Goal: Check status: Check status

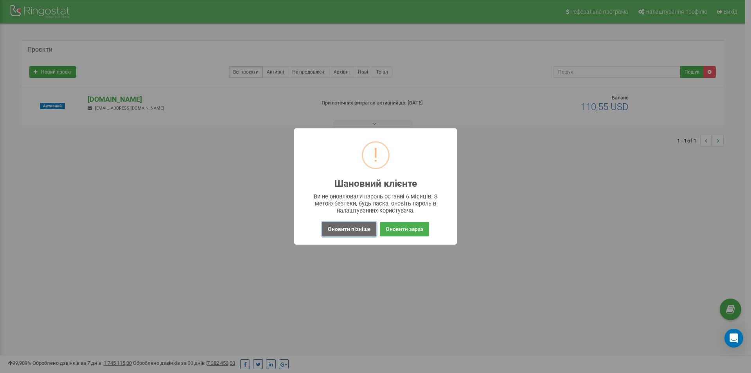
click at [344, 227] on button "Оновити пізніше" at bounding box center [349, 229] width 54 height 14
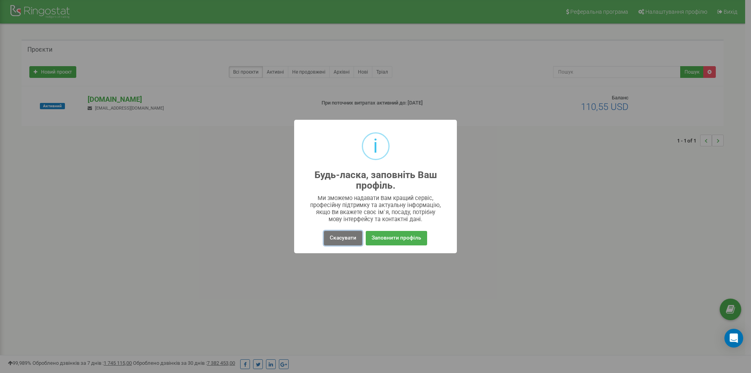
click at [359, 238] on button "Скасувати" at bounding box center [343, 238] width 38 height 14
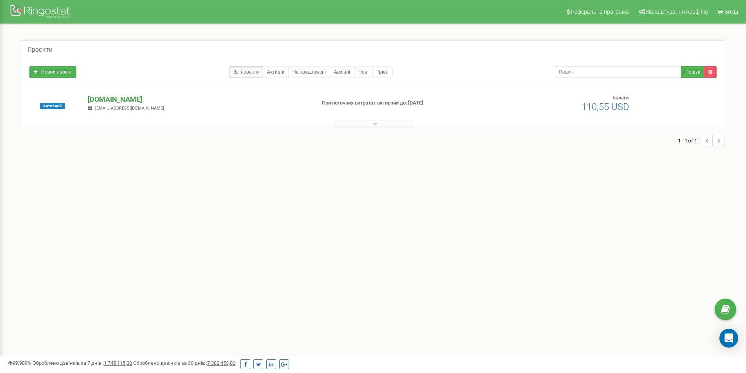
click at [106, 99] on p "[DOMAIN_NAME]" at bounding box center [198, 99] width 221 height 10
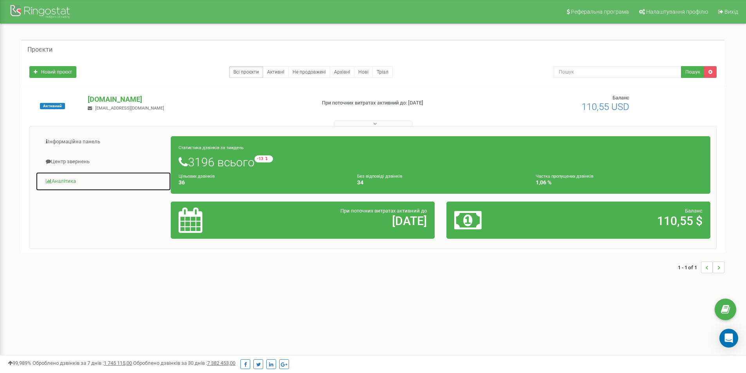
click at [69, 182] on link "Аналiтика" at bounding box center [103, 181] width 135 height 19
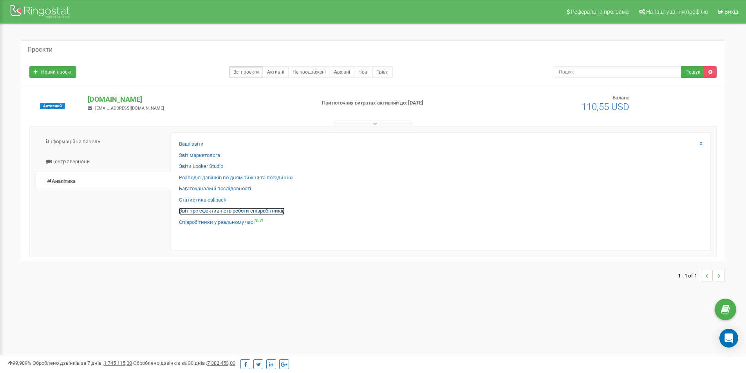
click at [224, 208] on link "Звіт про ефективність роботи співробітників" at bounding box center [232, 210] width 106 height 7
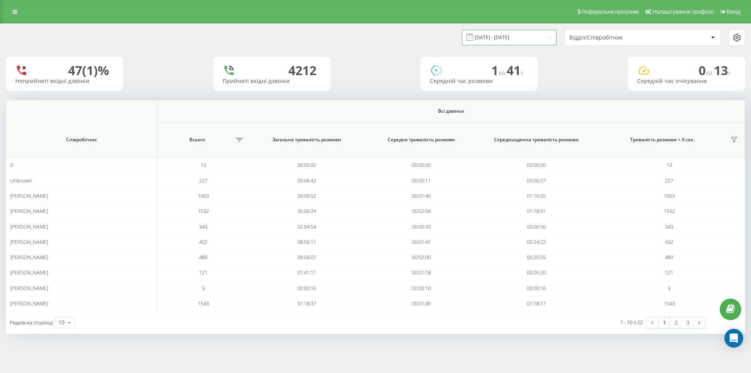
click at [549, 37] on input "22.08.2025 - 22.09.2025" at bounding box center [509, 37] width 95 height 15
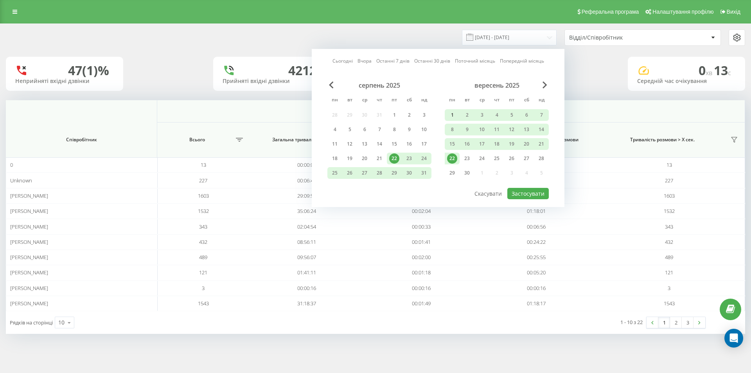
click at [450, 114] on div "1" at bounding box center [452, 115] width 10 height 10
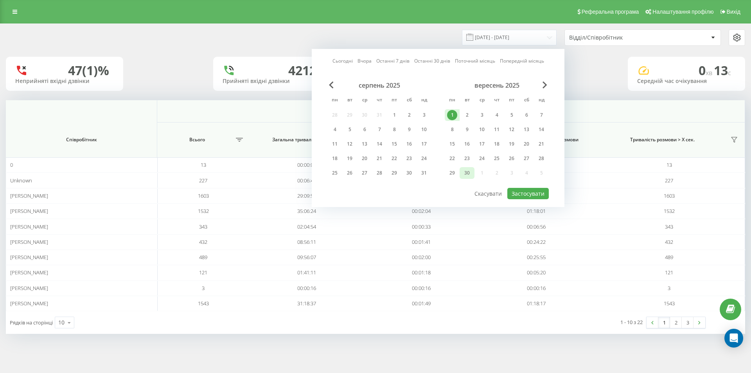
click at [465, 171] on div "30" at bounding box center [467, 173] width 10 height 10
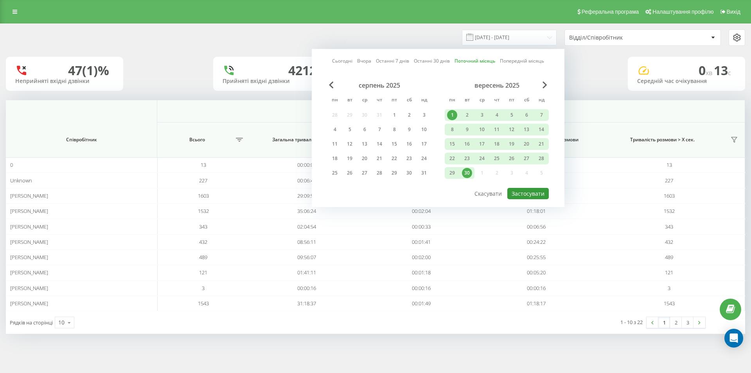
drag, startPoint x: 531, startPoint y: 191, endPoint x: 529, endPoint y: 186, distance: 6.5
click at [531, 191] on button "Застосувати" at bounding box center [528, 193] width 41 height 11
type input "01.09.2025 - 30.09.2025"
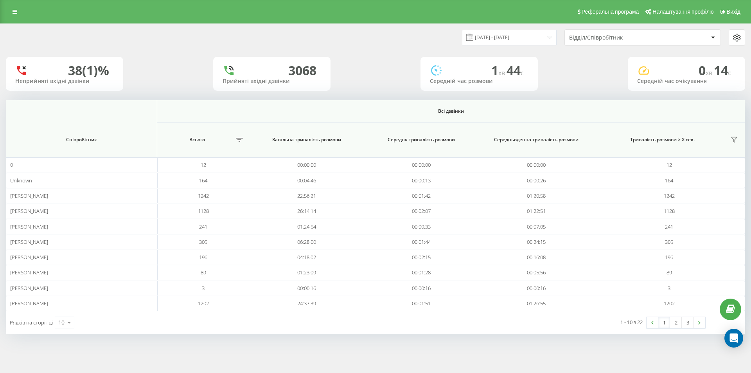
click at [713, 35] on div at bounding box center [713, 37] width 9 height 9
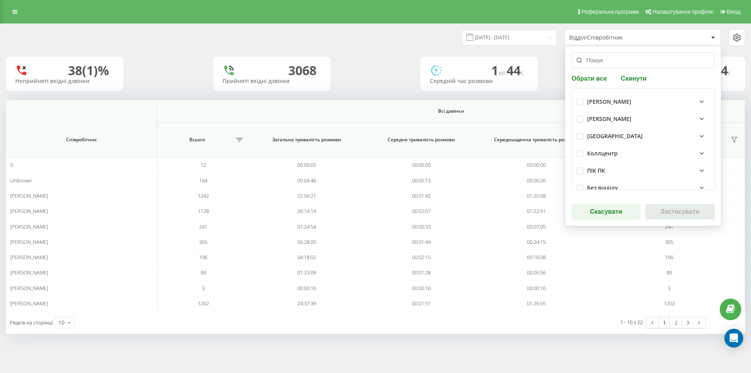
click at [697, 99] on icon at bounding box center [701, 101] width 9 height 9
click at [594, 117] on label "Павлова Інна" at bounding box center [620, 117] width 54 height 7
checkbox input "true"
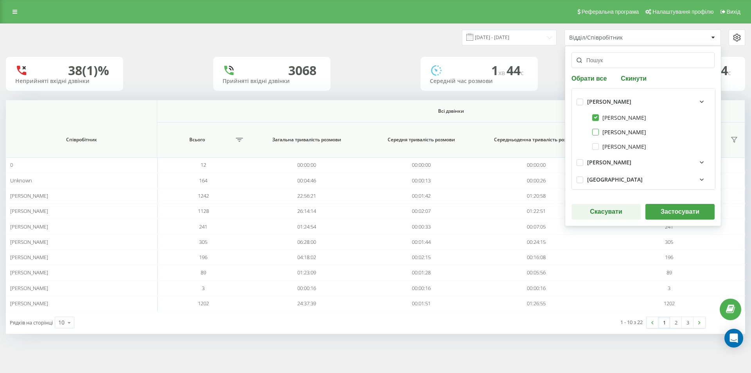
click at [596, 132] on label "Рожко Олександр" at bounding box center [620, 132] width 54 height 7
checkbox input "true"
click at [697, 162] on icon at bounding box center [701, 162] width 9 height 9
click at [594, 97] on label "Пугаченко Максим" at bounding box center [620, 100] width 54 height 7
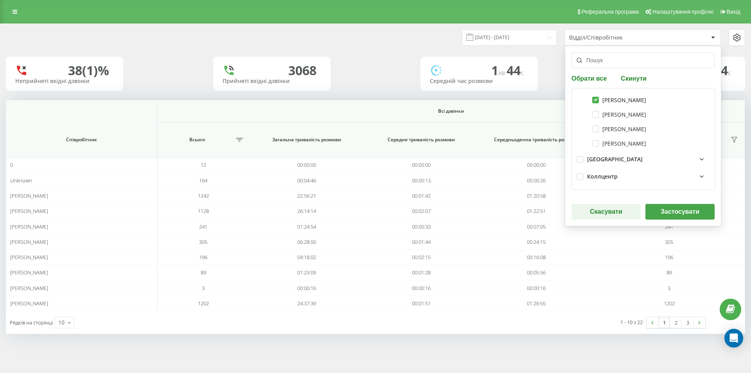
checkbox input "true"
click at [596, 143] on label "Вікторія Шамурадова" at bounding box center [620, 143] width 54 height 7
checkbox input "true"
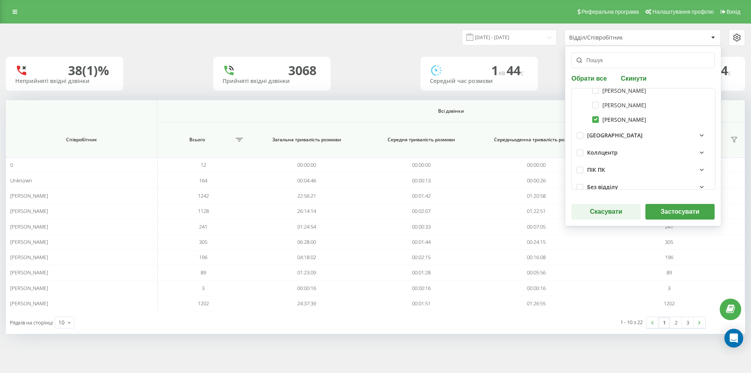
scroll to position [113, 0]
click at [699, 125] on icon at bounding box center [701, 124] width 9 height 9
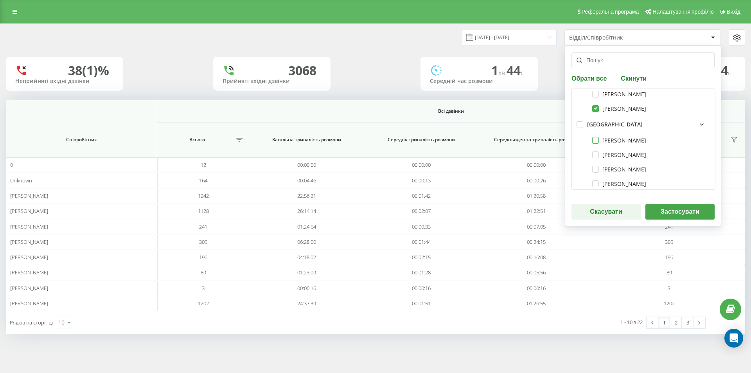
click at [633, 140] on label "Агапітова Людмила" at bounding box center [620, 140] width 54 height 7
checkbox input "true"
click at [632, 153] on label "Коваленко Вадим" at bounding box center [620, 154] width 54 height 7
checkbox input "true"
click at [625, 168] on label "Олександр Демян" at bounding box center [620, 169] width 54 height 7
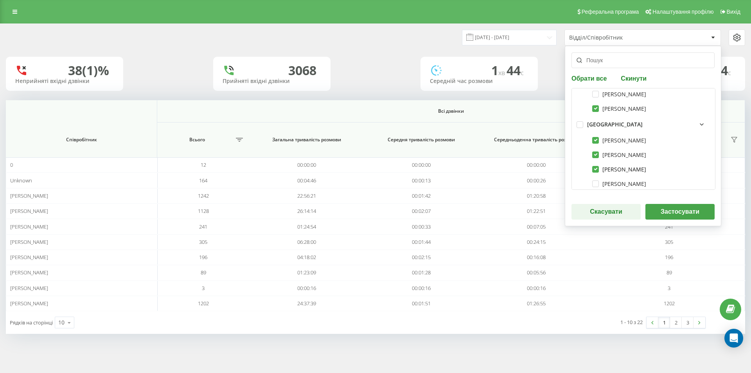
checkbox input "true"
click at [674, 210] on button "Застосувати" at bounding box center [680, 212] width 69 height 16
